Goal: Find specific page/section: Find specific page/section

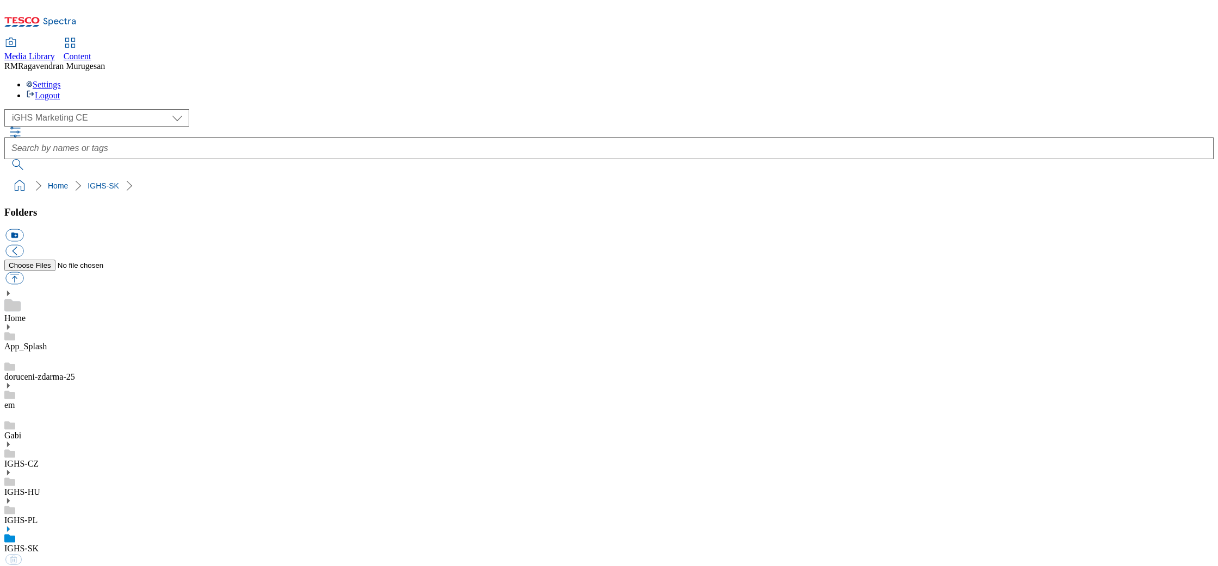
select select "flare-ighs-ce-mktg"
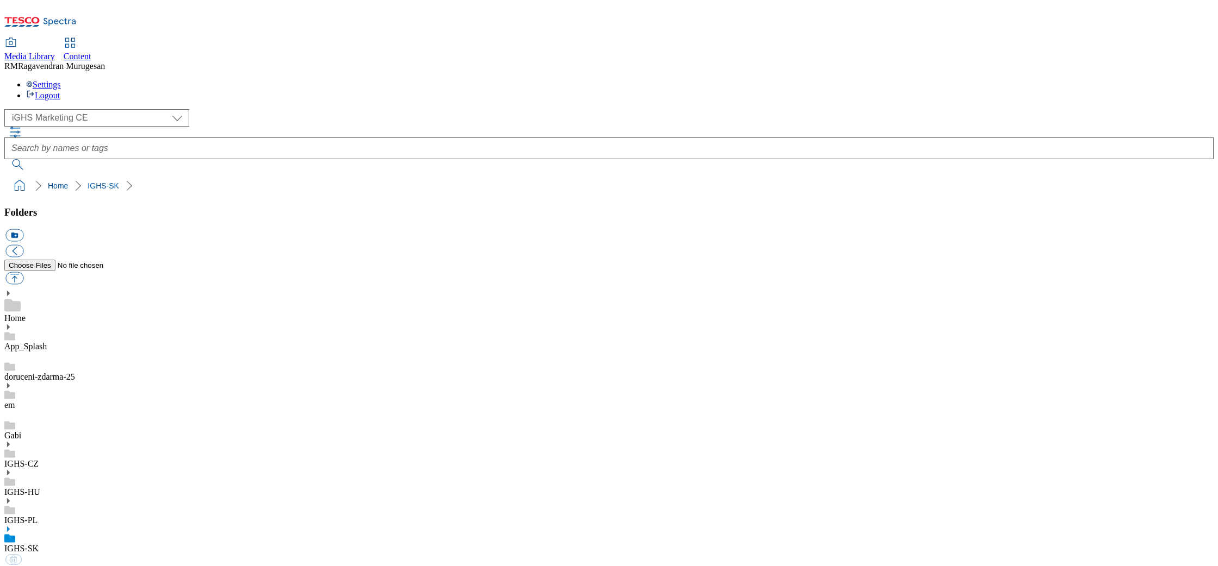
select select "flare-ighs-ce-mktg"
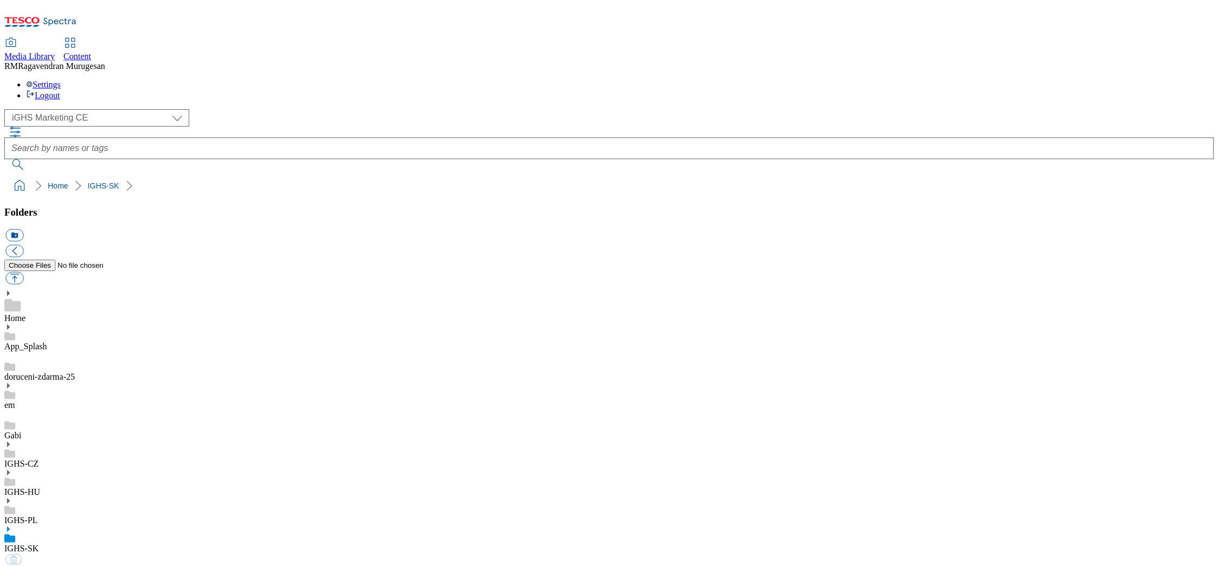
select select "flare-ighs-ce-mktg"
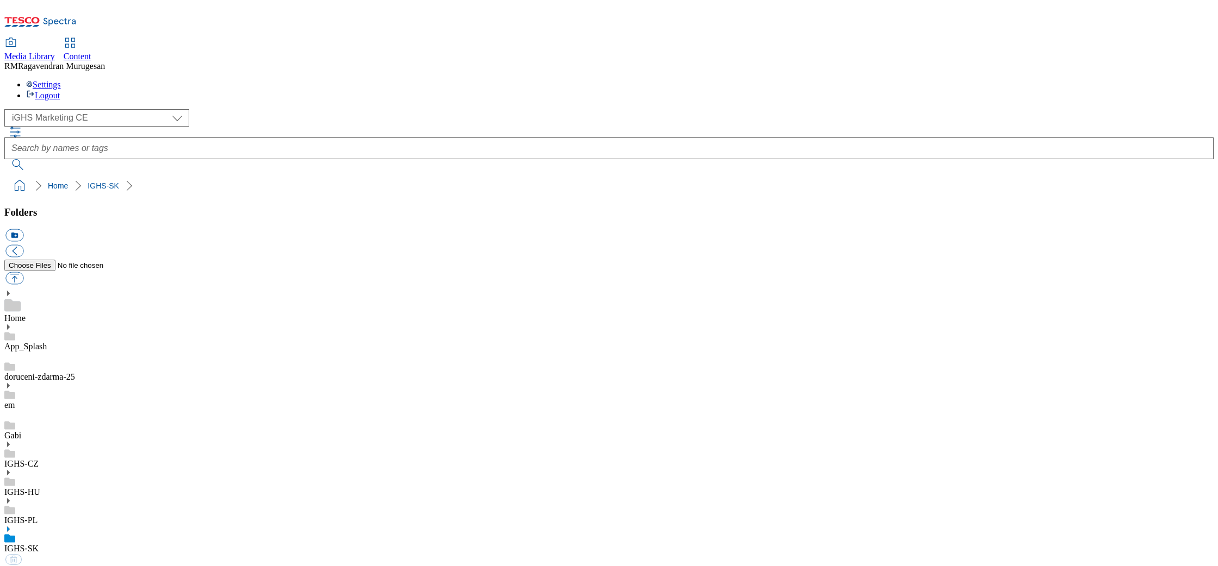
select select "flare-ighs-ce-mktg"
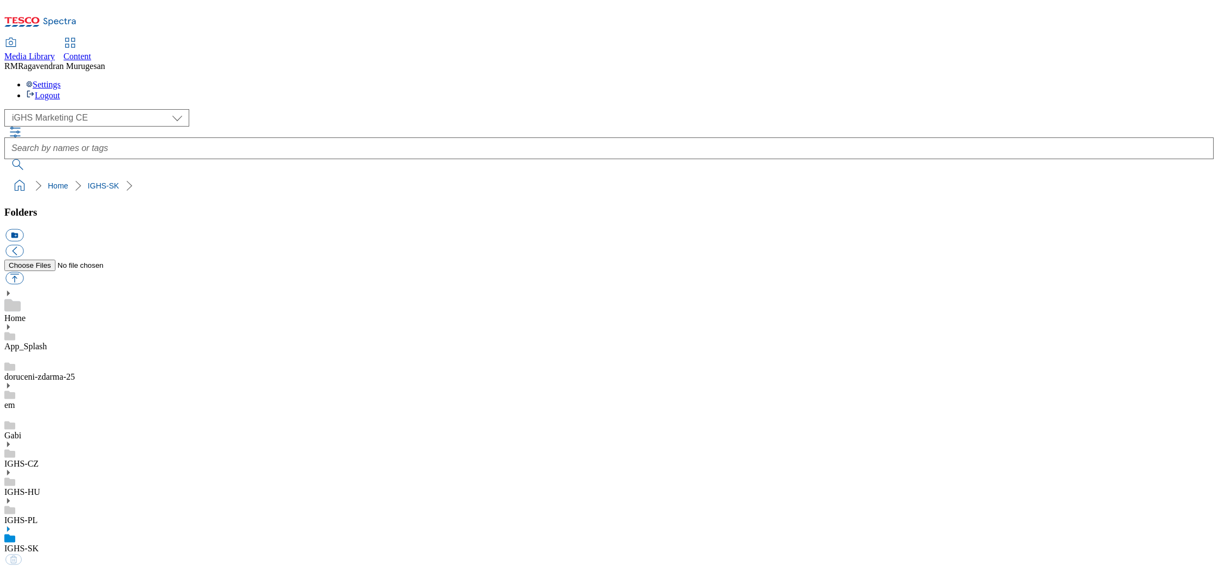
select select "flare-ighs-ce-mktg"
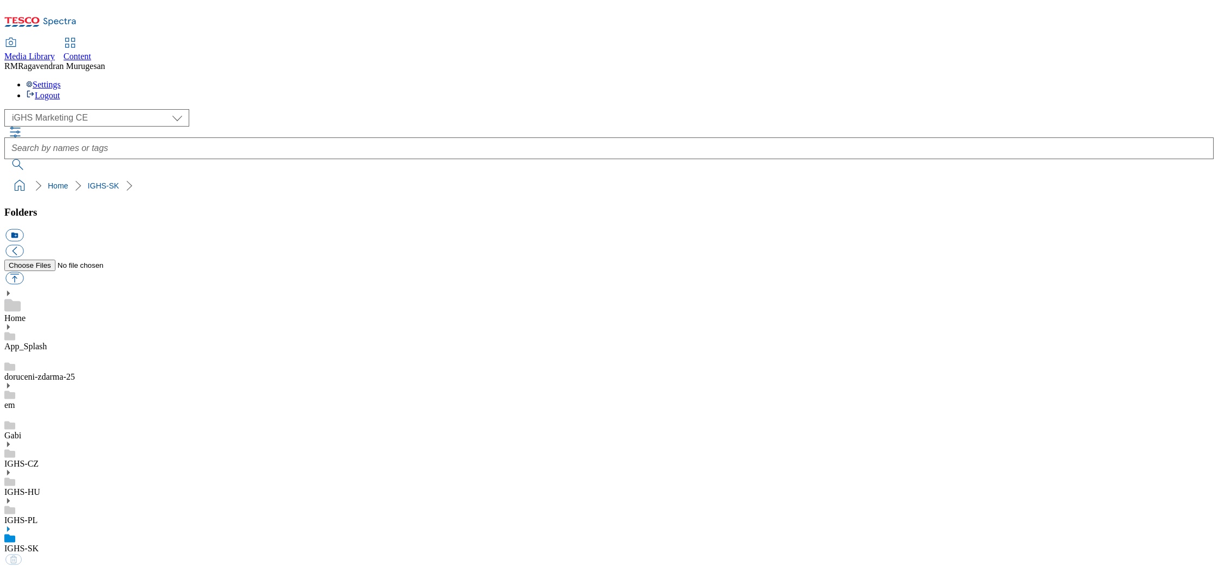
select select "flare-ighs-ce-mktg"
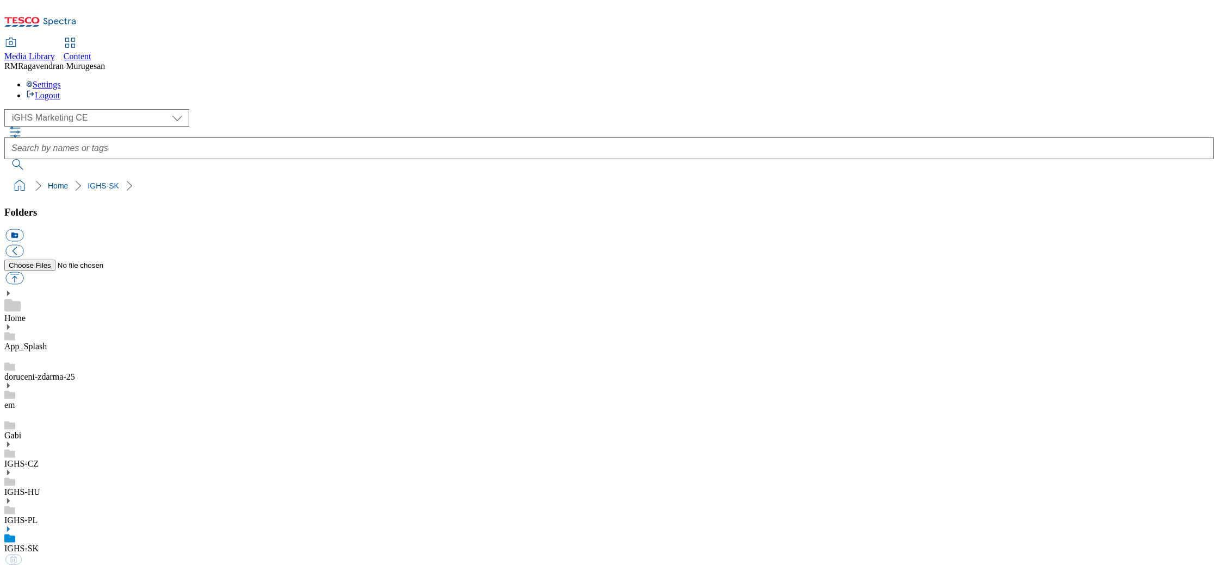
select select "flare-ighs-ce-mktg"
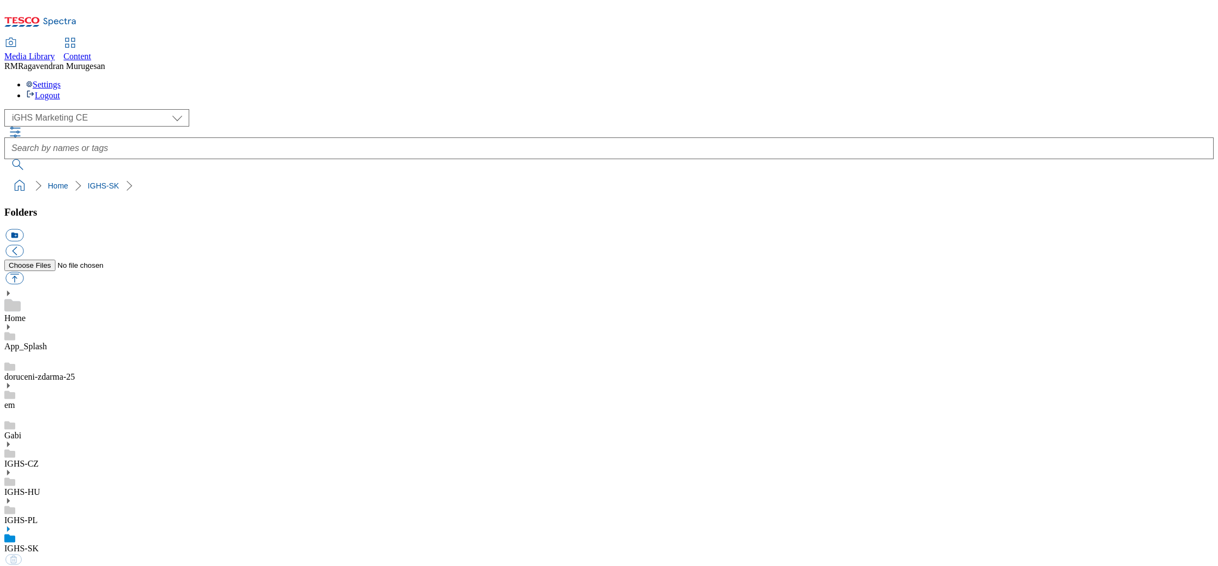
select select "flare-ighs-ce-mktg"
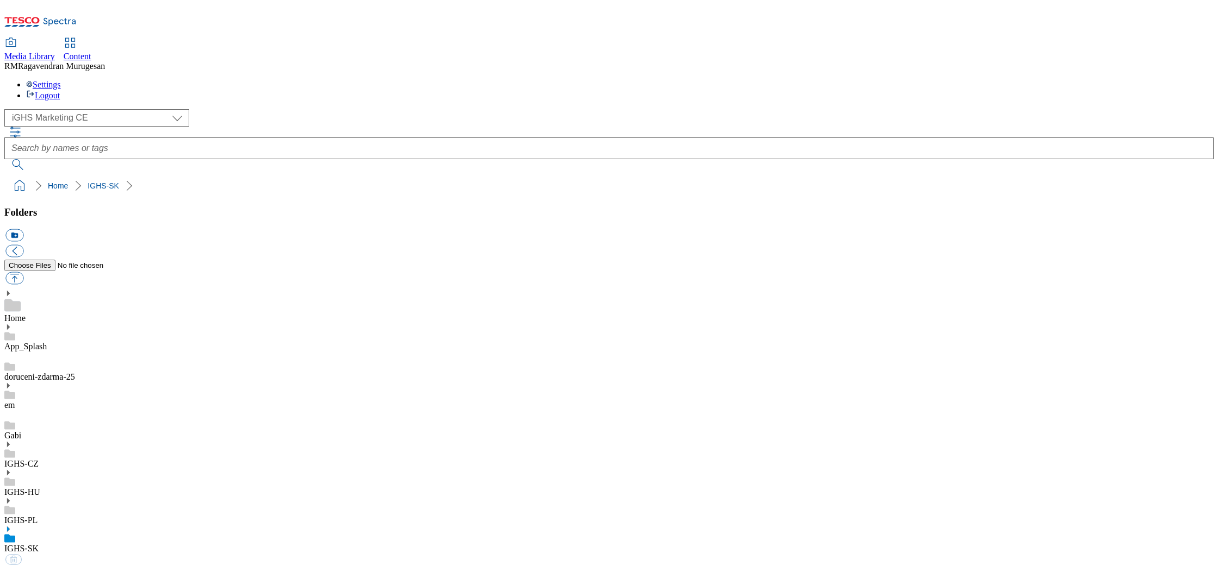
select select "flare-ighs-ce-mktg"
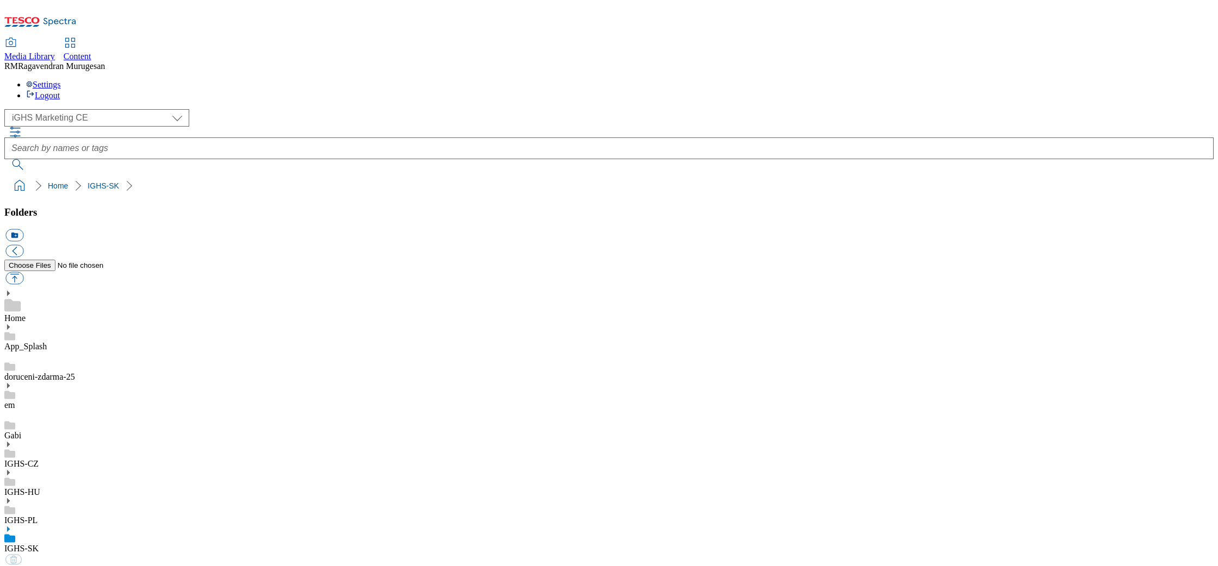
select select "flare-ighs-ce-mktg"
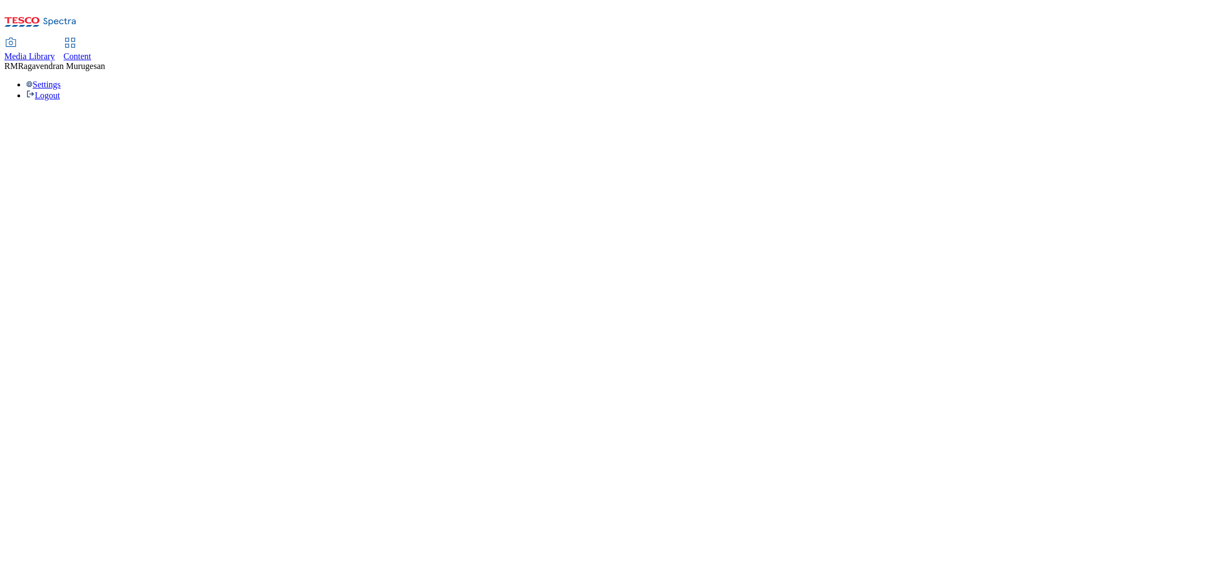
select select "flare-ighs-ce-mktg"
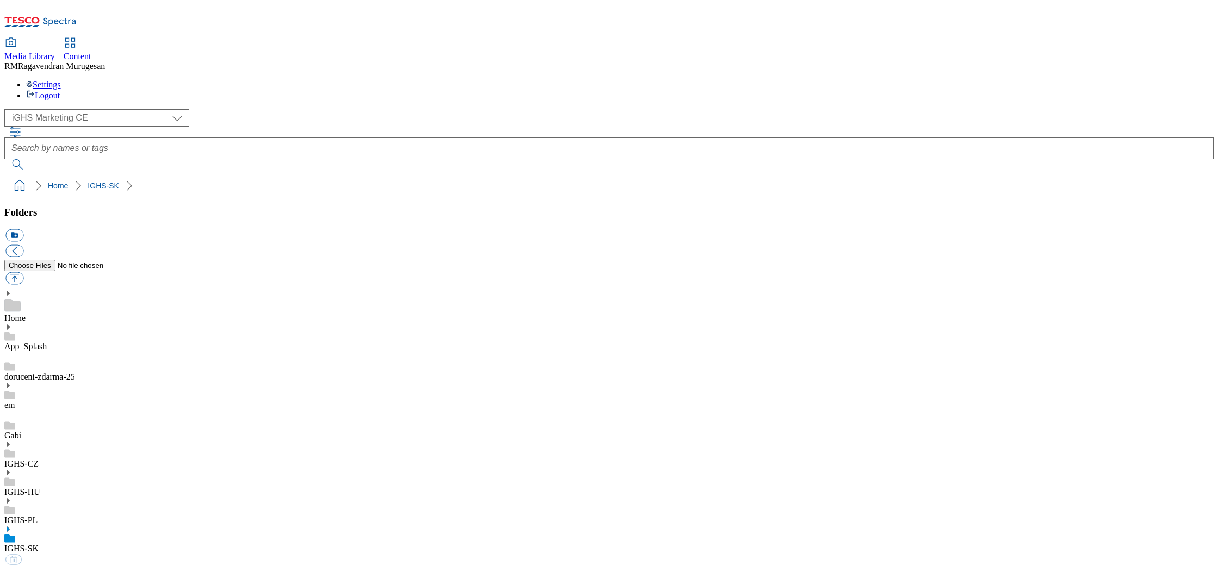
select select "flare-ighs-ce-mktg"
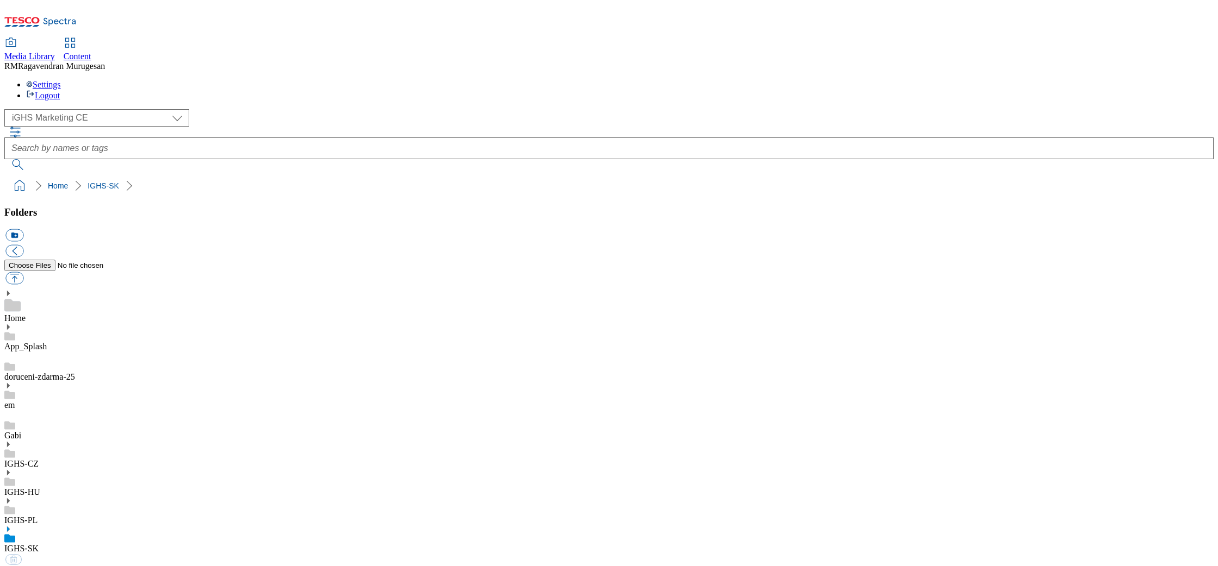
select select "flare-ighs-ce-mktg"
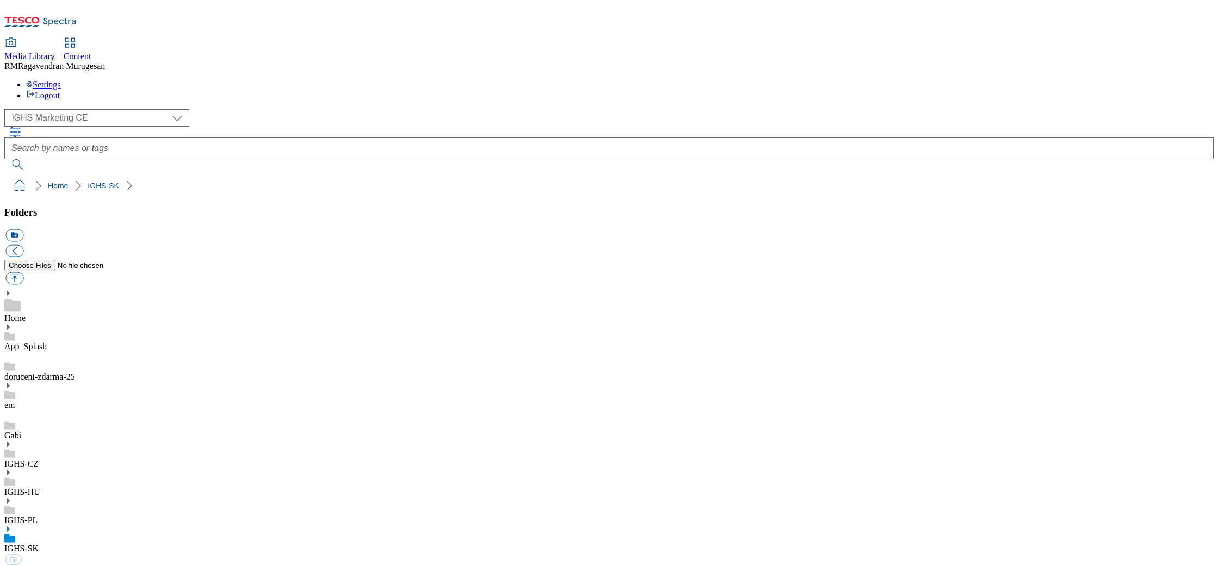
click at [821, 176] on ol "Home IGHS-SK" at bounding box center [612, 186] width 1202 height 21
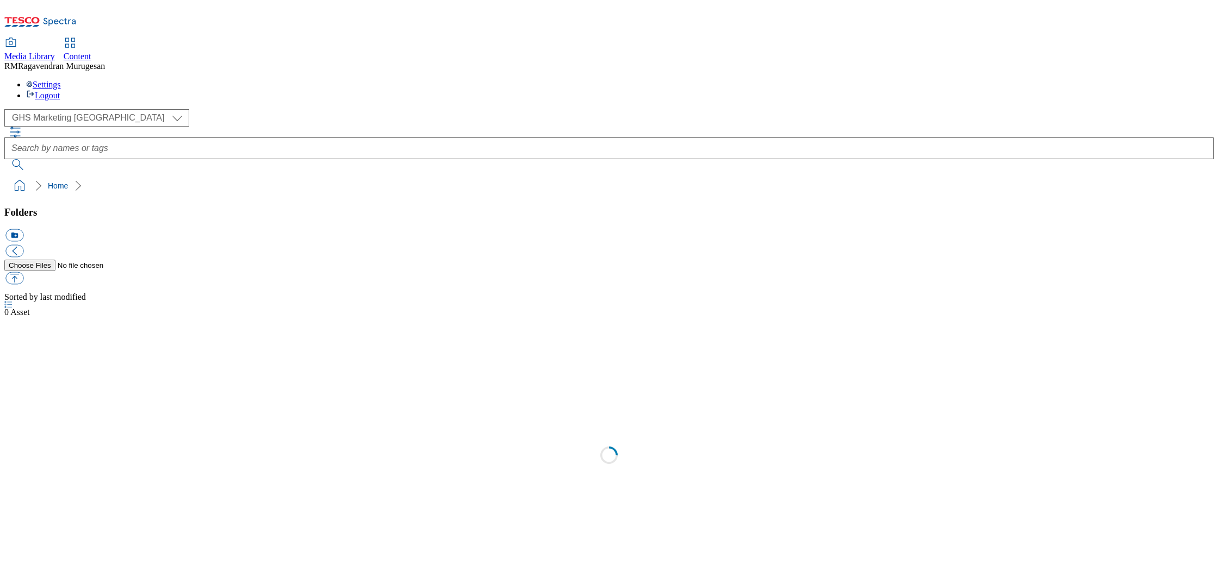
select select "flare-ighs-ce-mktg"
